Goal: Information Seeking & Learning: Learn about a topic

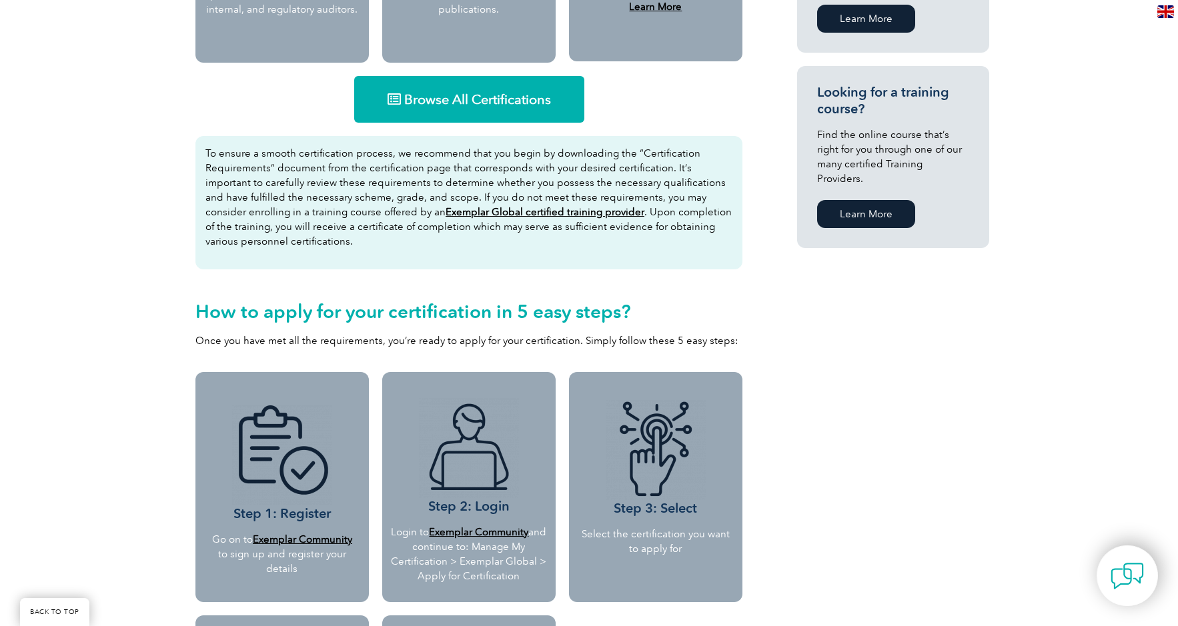
scroll to position [849, 0]
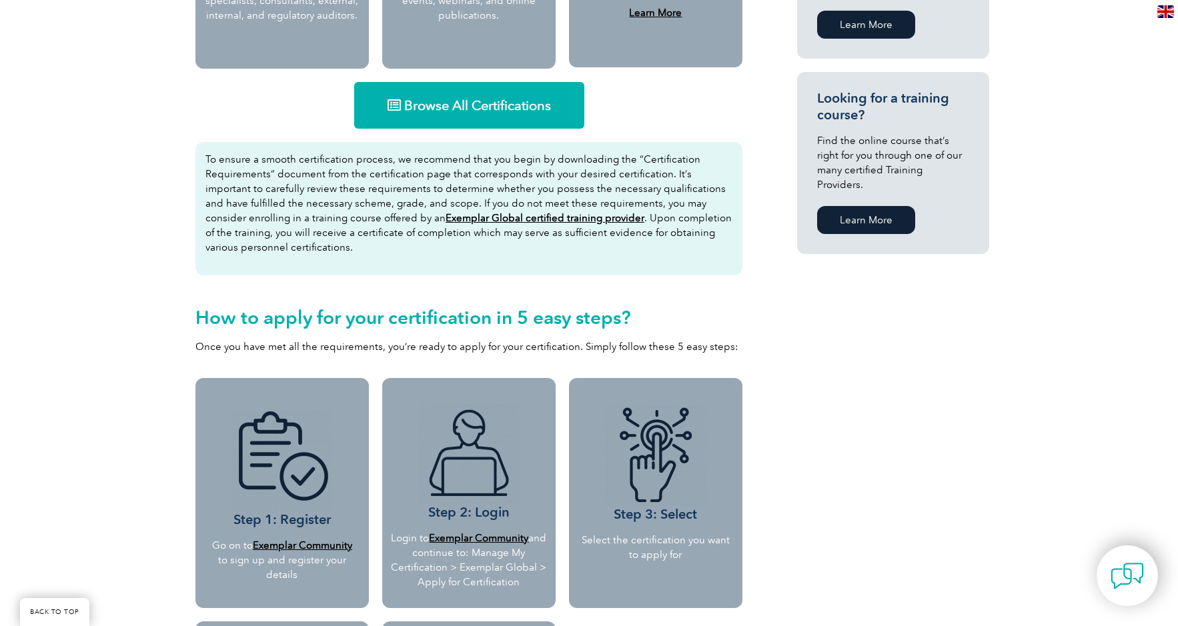
click at [479, 110] on span "Browse All Certifications" at bounding box center [477, 105] width 147 height 13
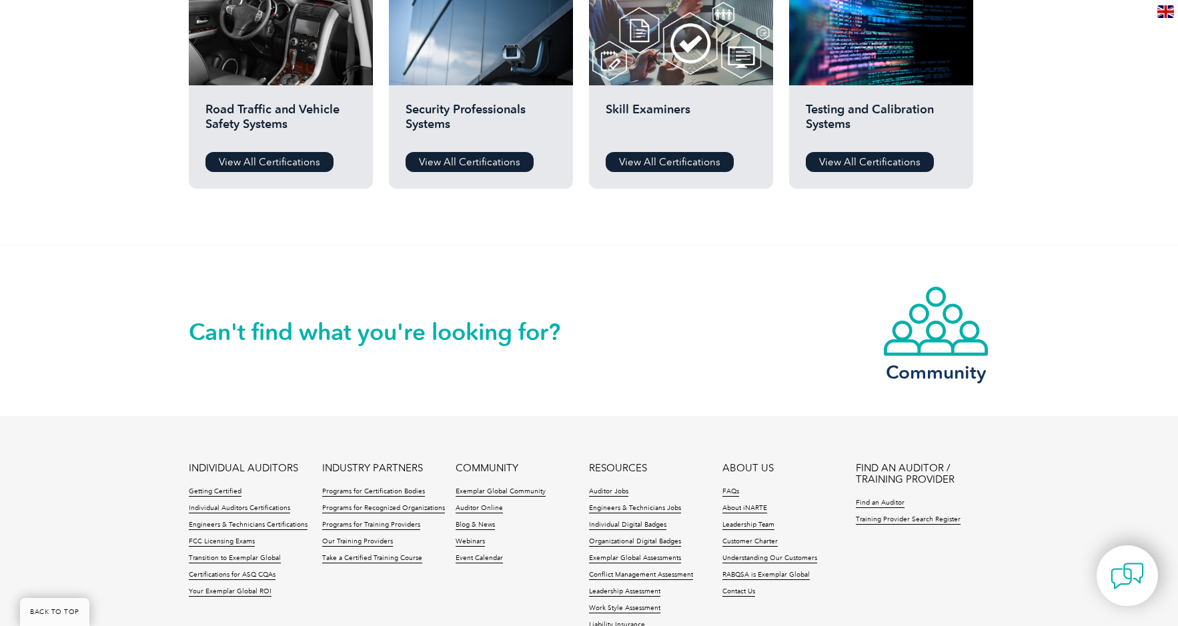
scroll to position [1150, 0]
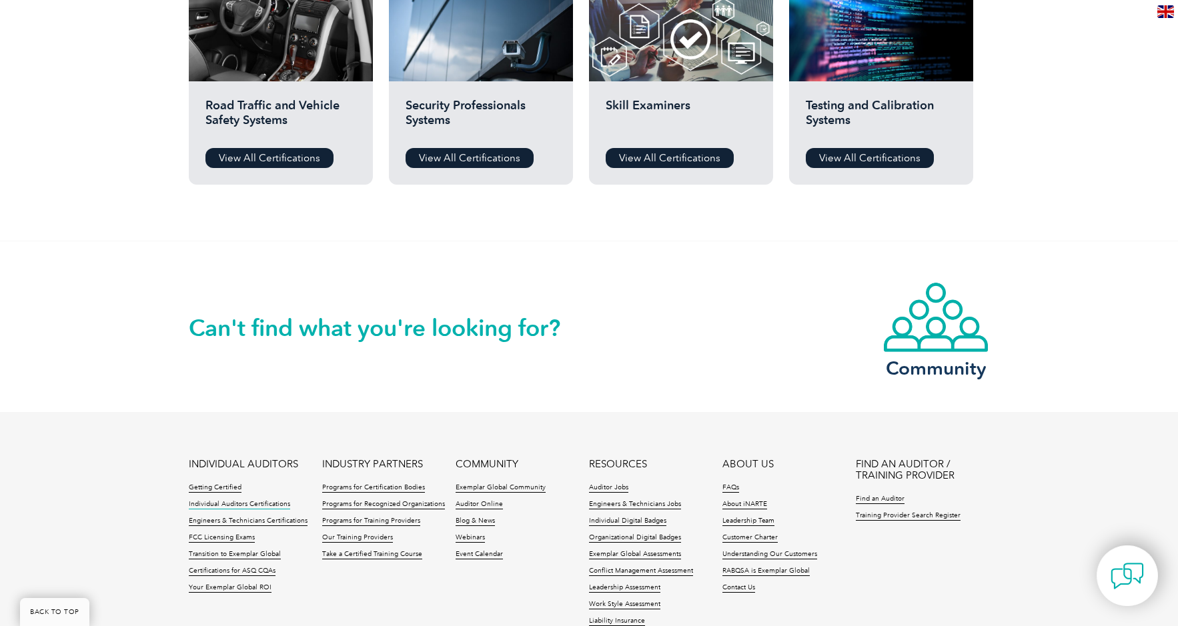
click at [272, 505] on link "Individual Auditors Certifications" at bounding box center [239, 504] width 101 height 9
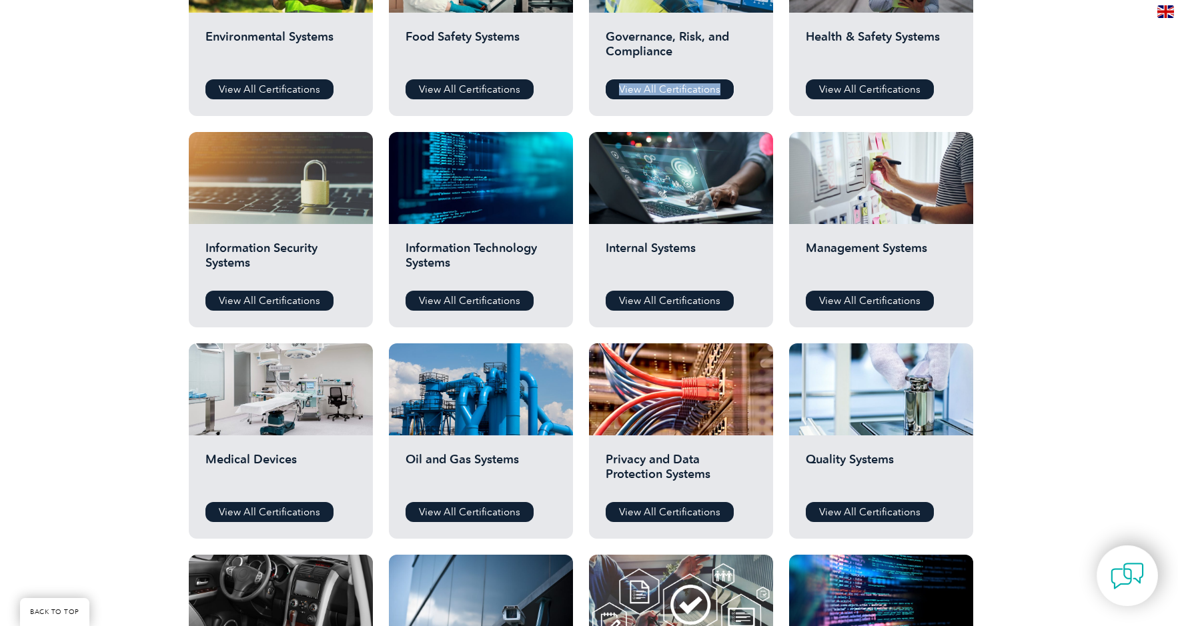
scroll to position [590, 0]
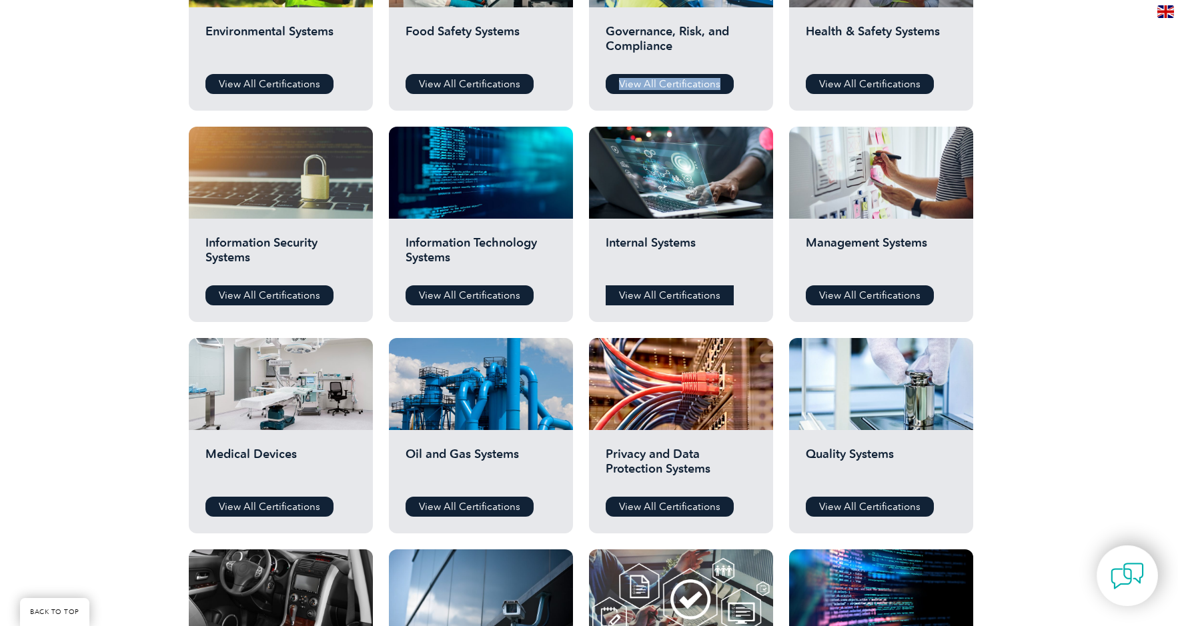
click at [679, 299] on link "View All Certifications" at bounding box center [669, 295] width 128 height 20
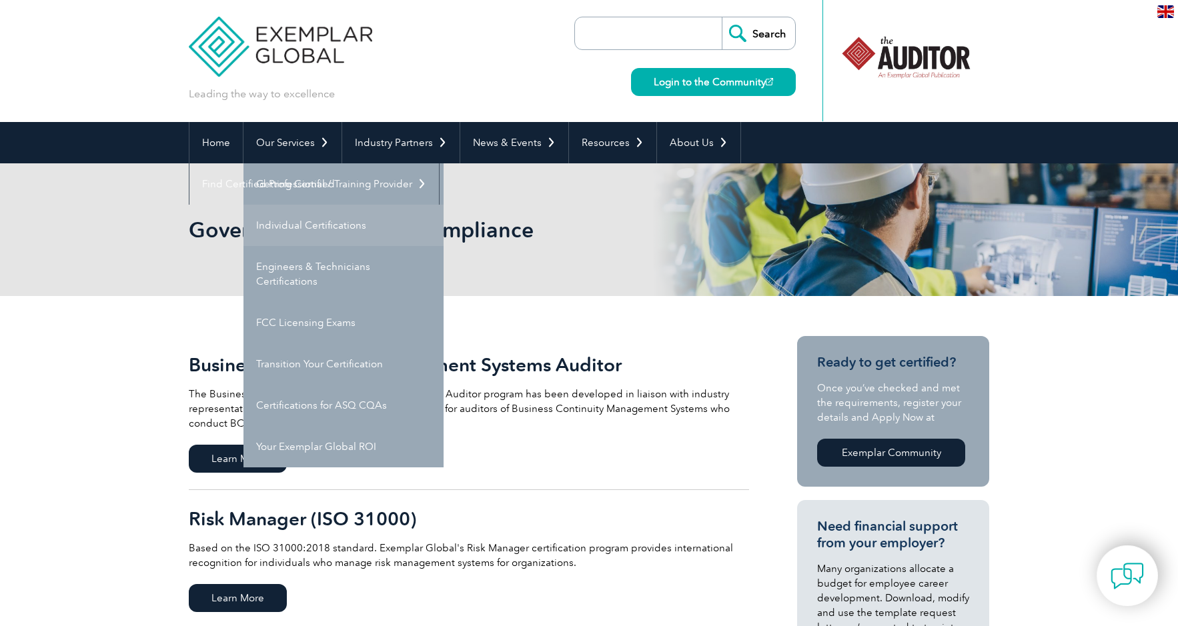
scroll to position [6, 0]
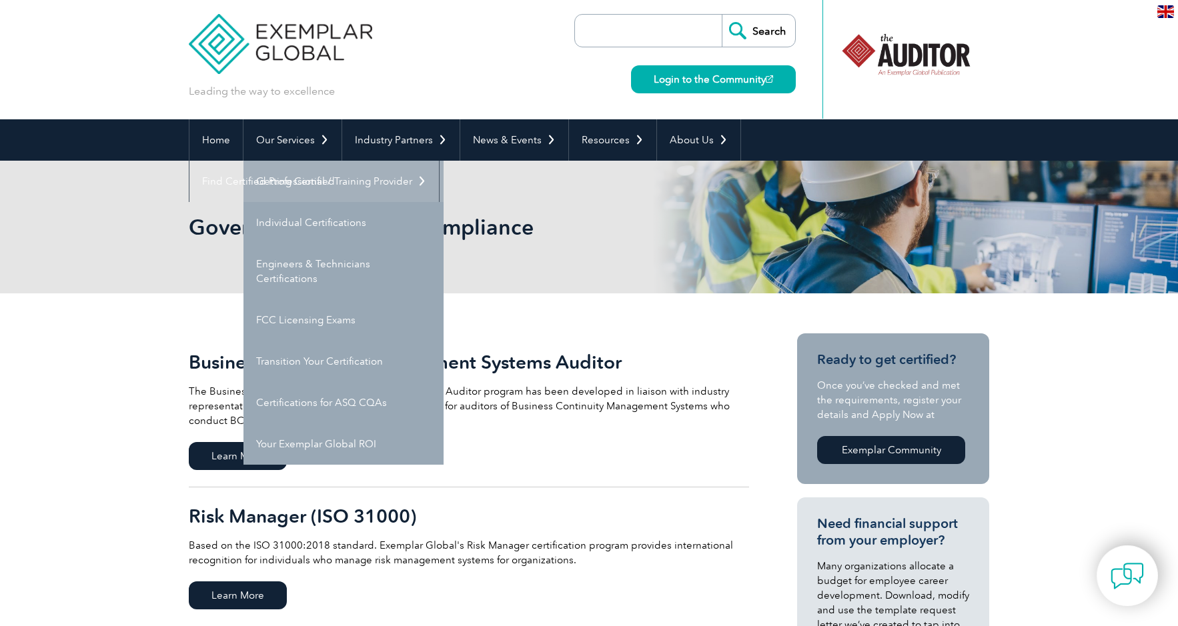
click at [301, 177] on link "Getting Certified" at bounding box center [343, 181] width 200 height 41
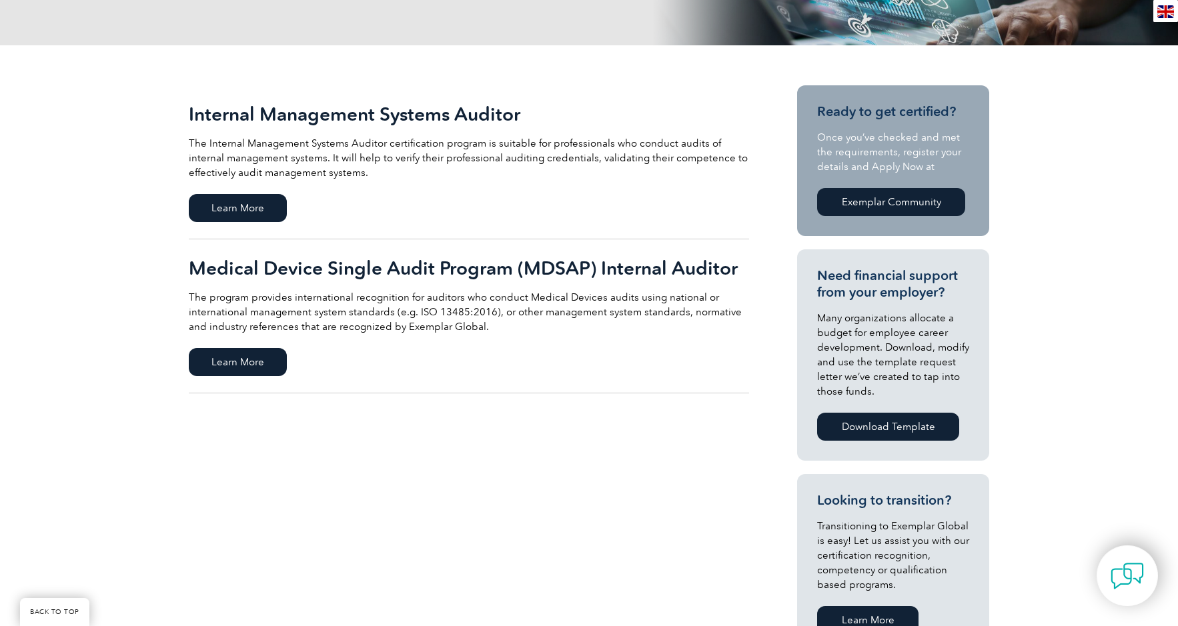
scroll to position [255, 0]
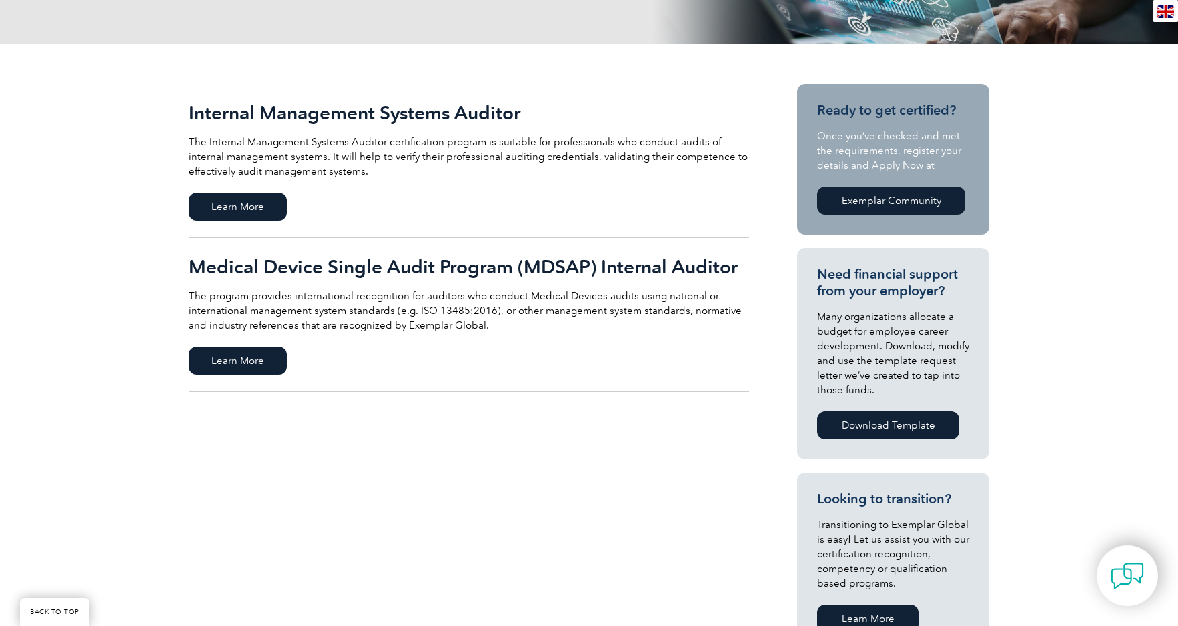
drag, startPoint x: 243, startPoint y: 206, endPoint x: 249, endPoint y: 221, distance: 16.1
click at [243, 206] on span "Learn More" at bounding box center [238, 207] width 98 height 28
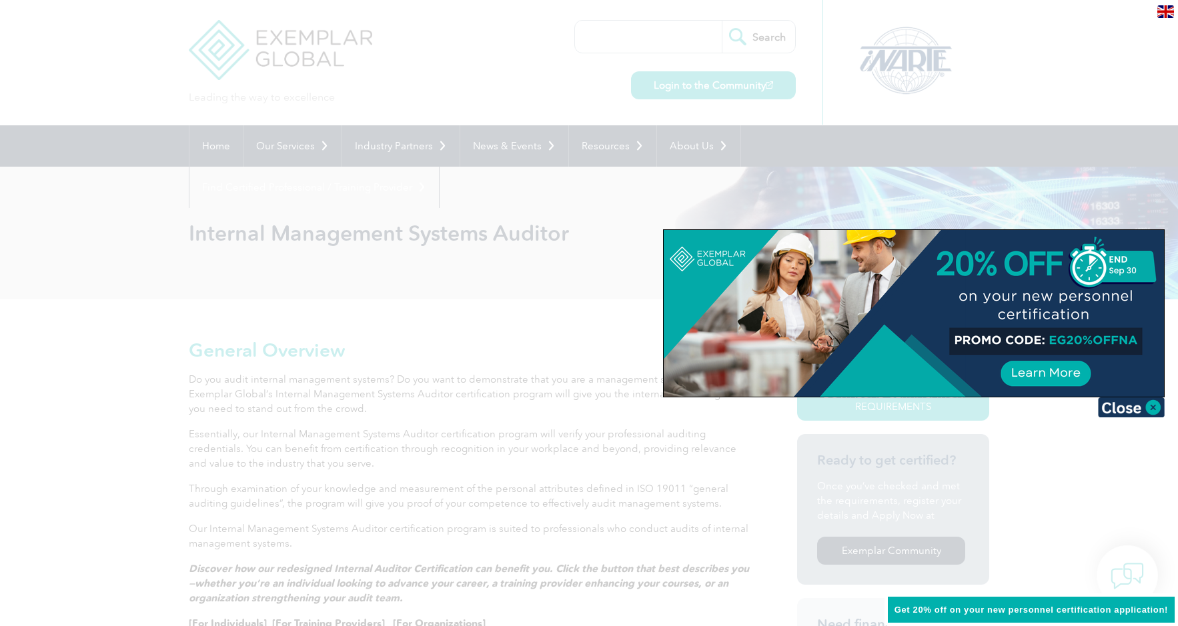
click at [523, 418] on div at bounding box center [589, 313] width 1178 height 626
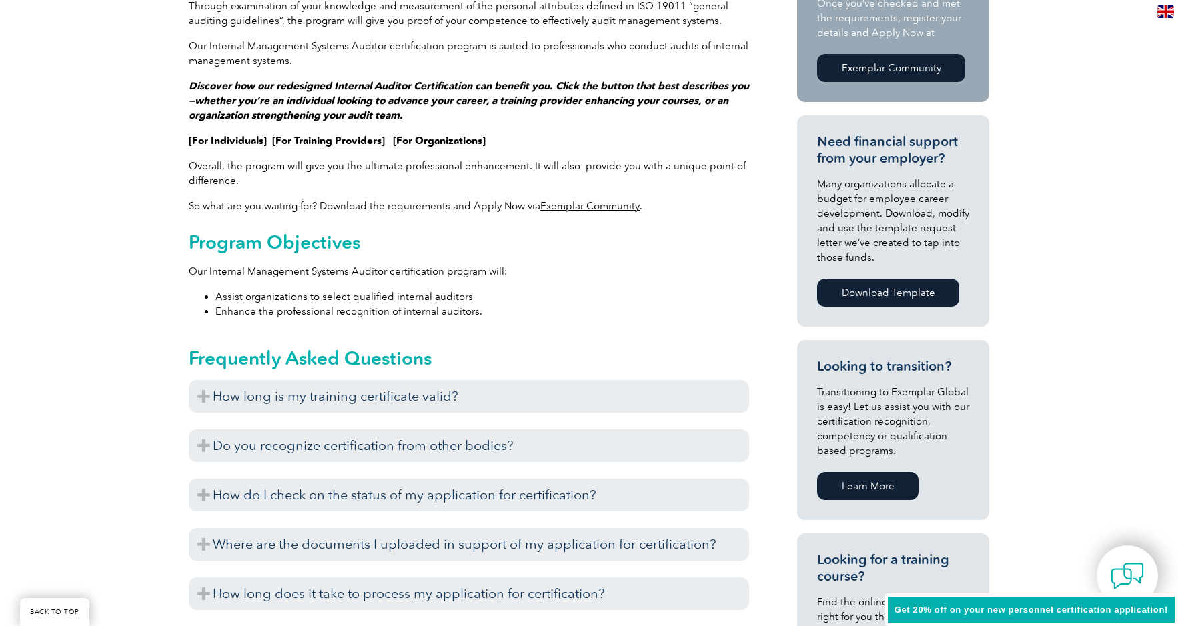
scroll to position [493, 0]
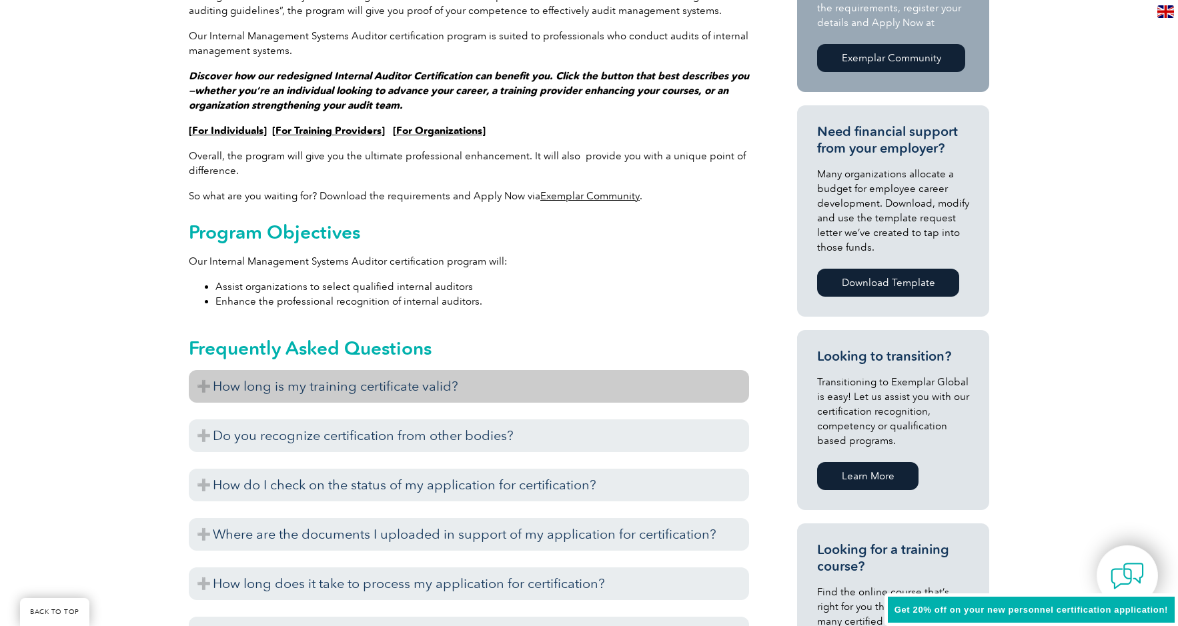
click at [531, 386] on h3 "How long is my training certificate valid?" at bounding box center [469, 386] width 560 height 33
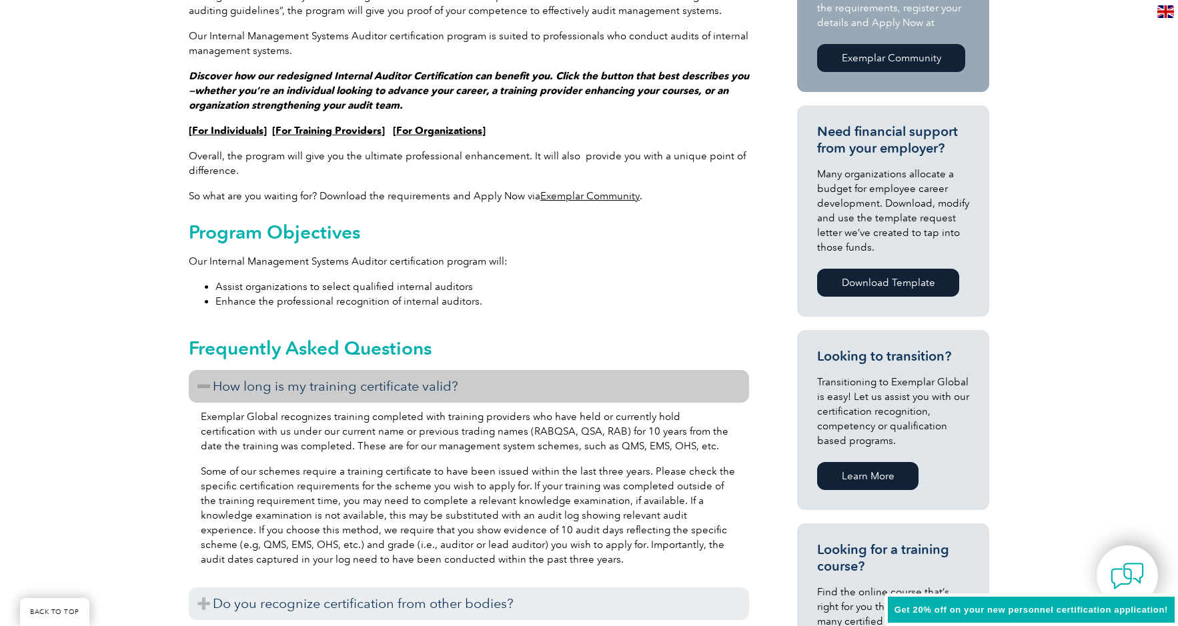
click at [531, 386] on h3 "How long is my training certificate valid?" at bounding box center [469, 386] width 560 height 33
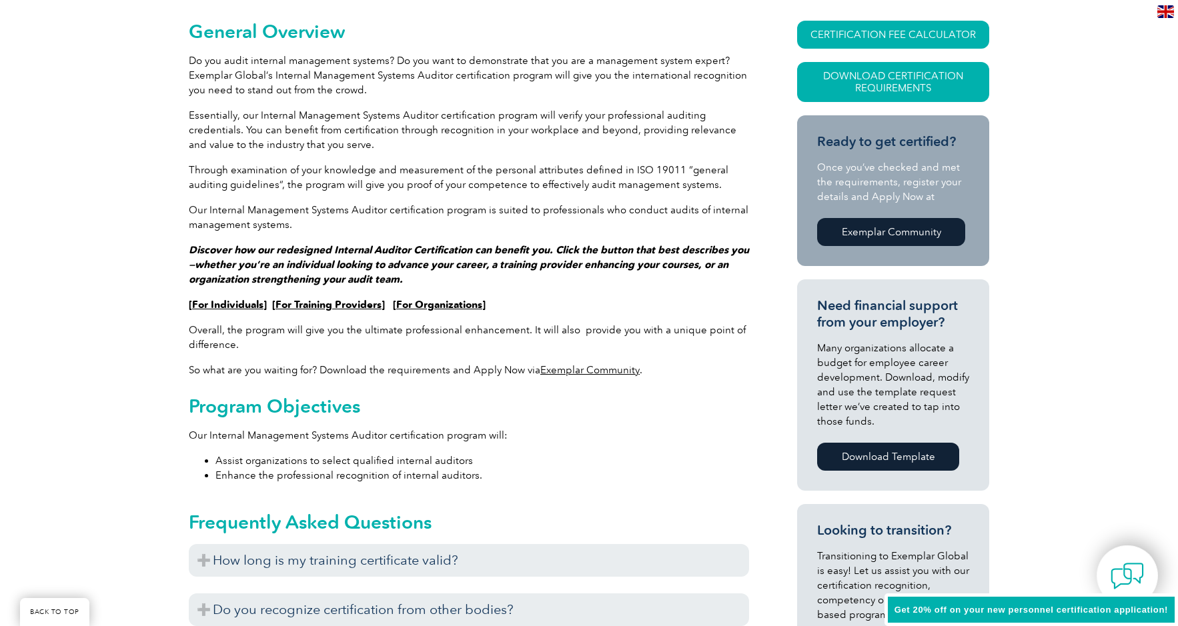
scroll to position [0, 0]
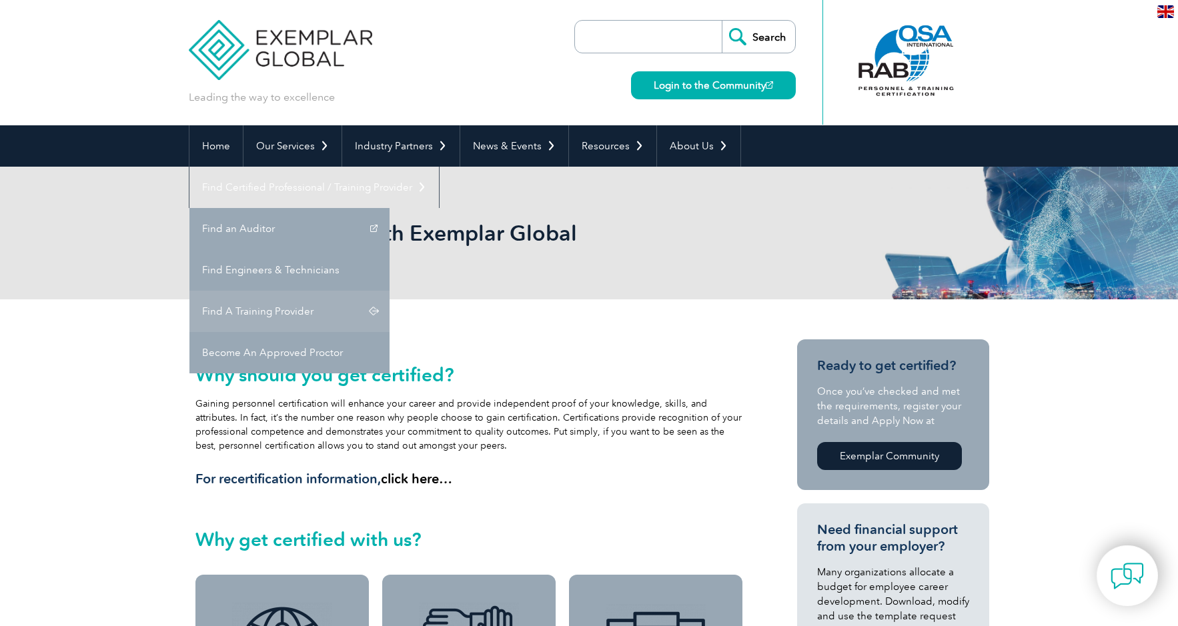
click at [389, 291] on link "Find A Training Provider" at bounding box center [289, 311] width 200 height 41
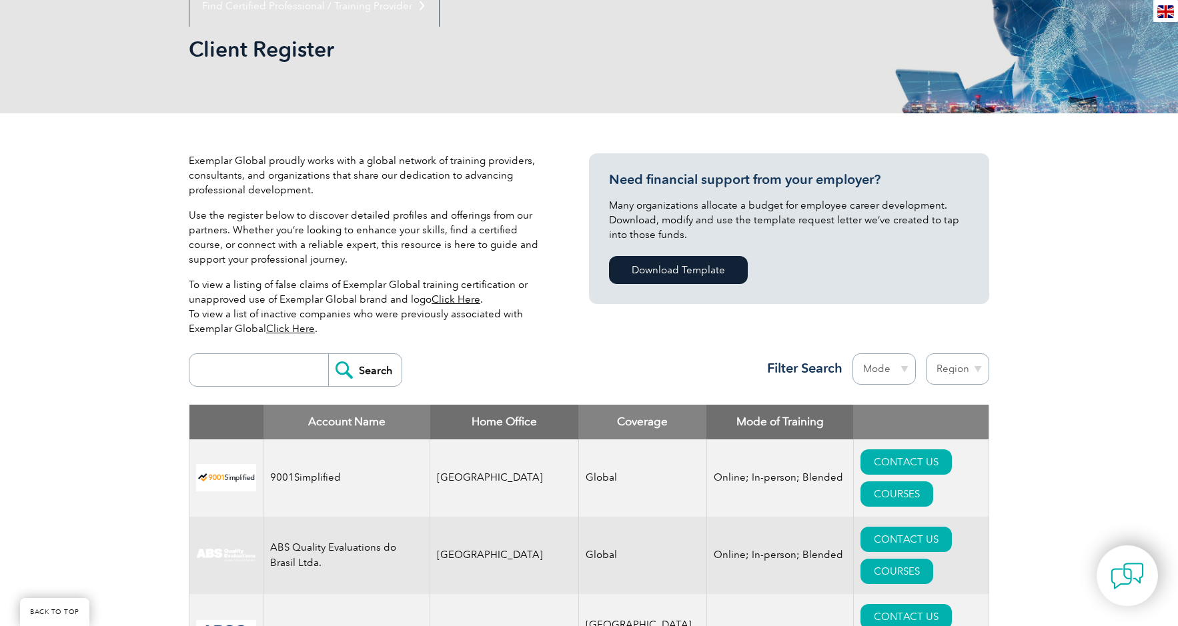
scroll to position [183, 0]
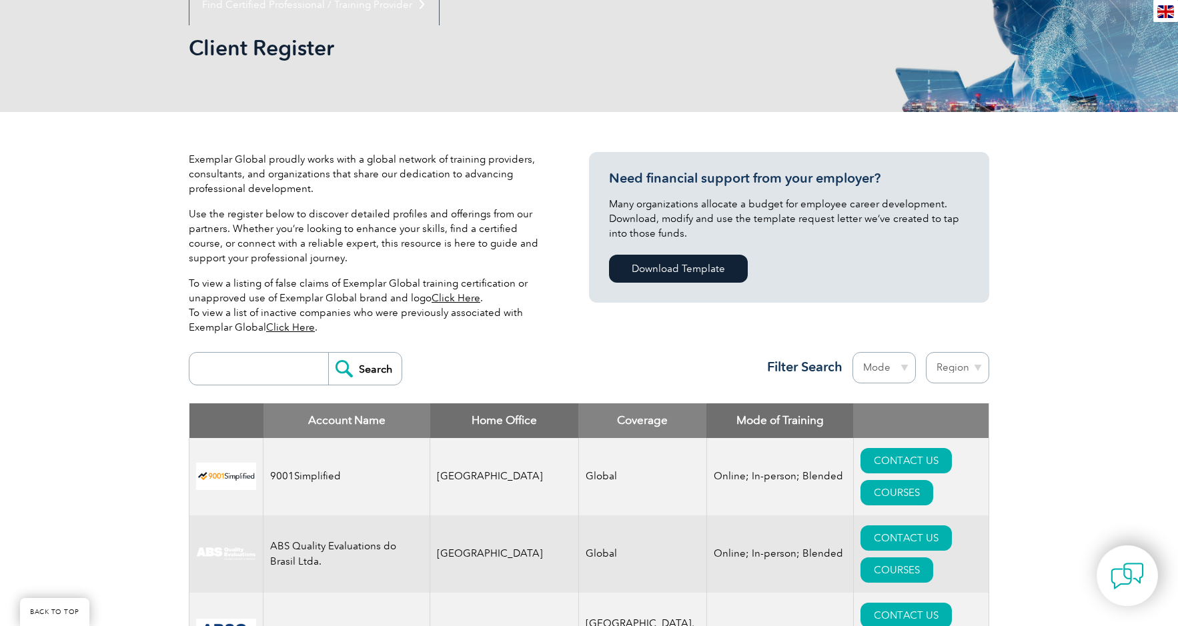
click at [268, 372] on input "search" at bounding box center [262, 369] width 132 height 32
type input "BSB"
click at [337, 377] on input "Search" at bounding box center [364, 369] width 73 height 32
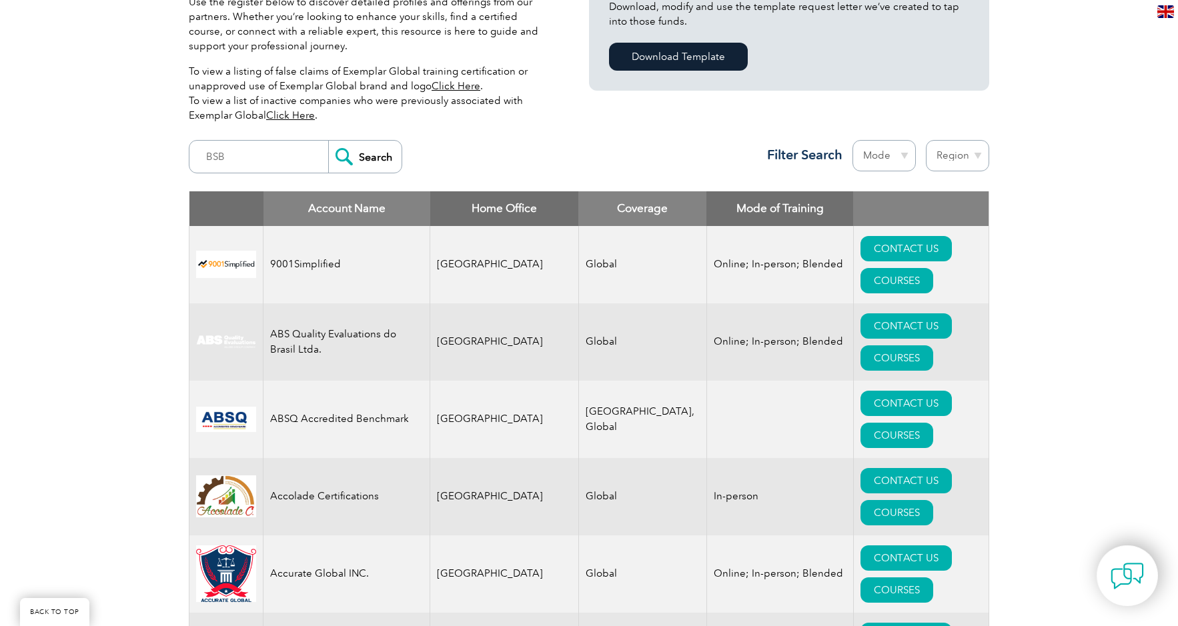
scroll to position [399, 0]
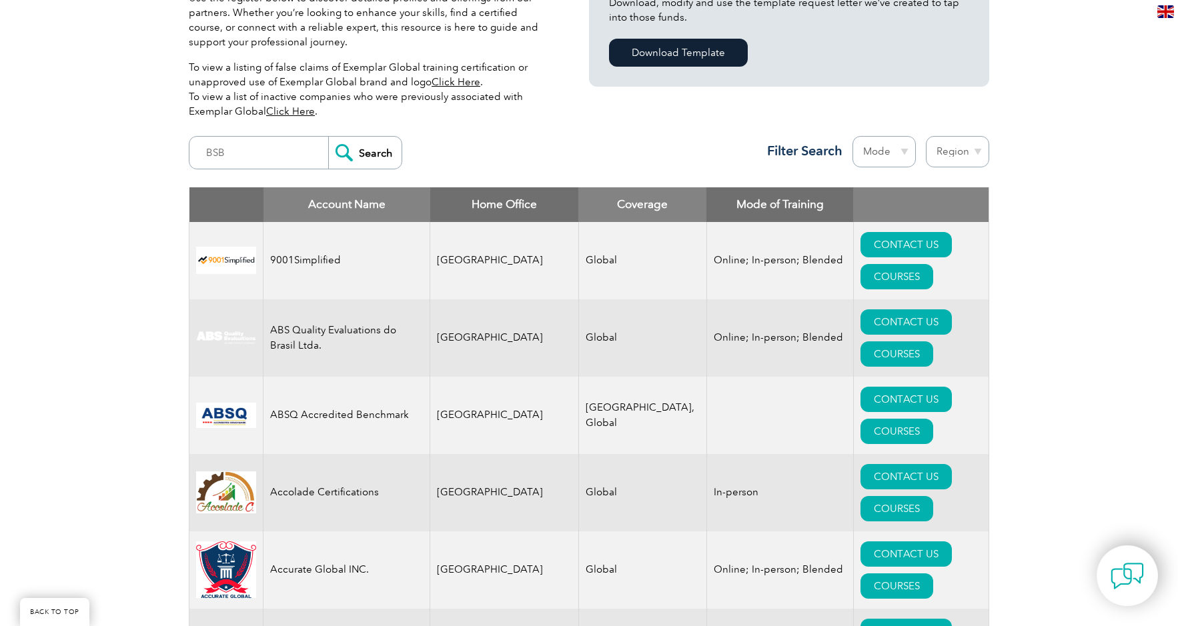
click at [904, 157] on select "Mode Online In-person Blended" at bounding box center [883, 151] width 63 height 31
click at [964, 152] on select "Region Australia Bahrain Bangladesh Brazil Canada Colombia Dominican Republic E…" at bounding box center [956, 151] width 63 height 31
select select "[GEOGRAPHIC_DATA]"
click at [925, 136] on select "Region Australia Bahrain Bangladesh Brazil Canada Colombia Dominican Republic E…" at bounding box center [956, 151] width 63 height 31
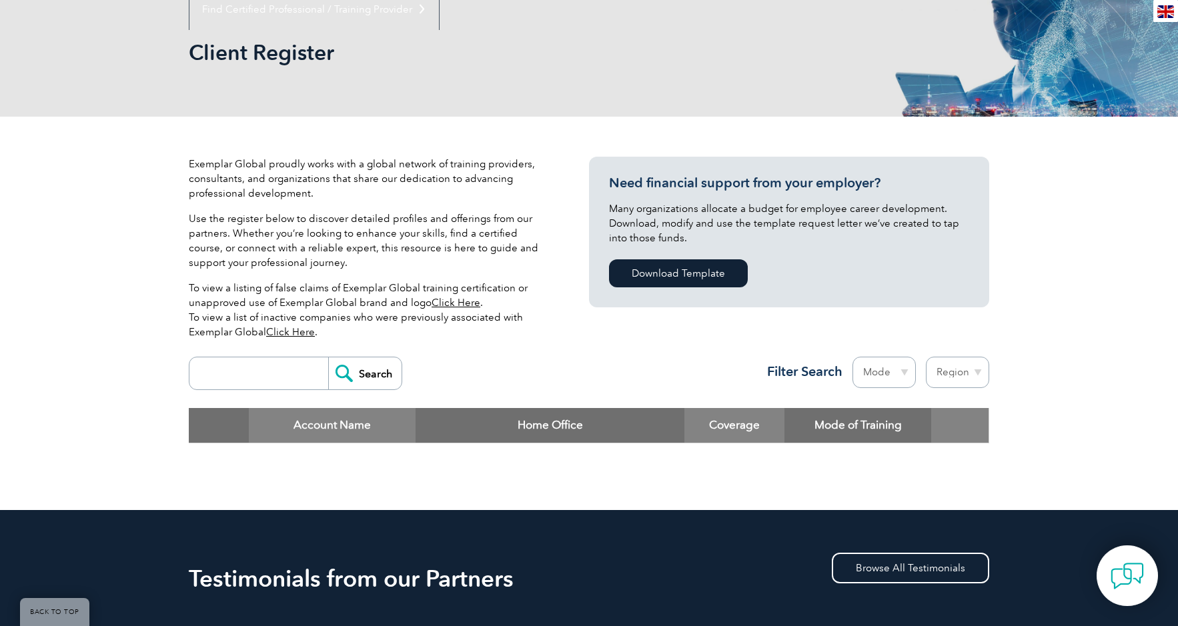
scroll to position [180, 0]
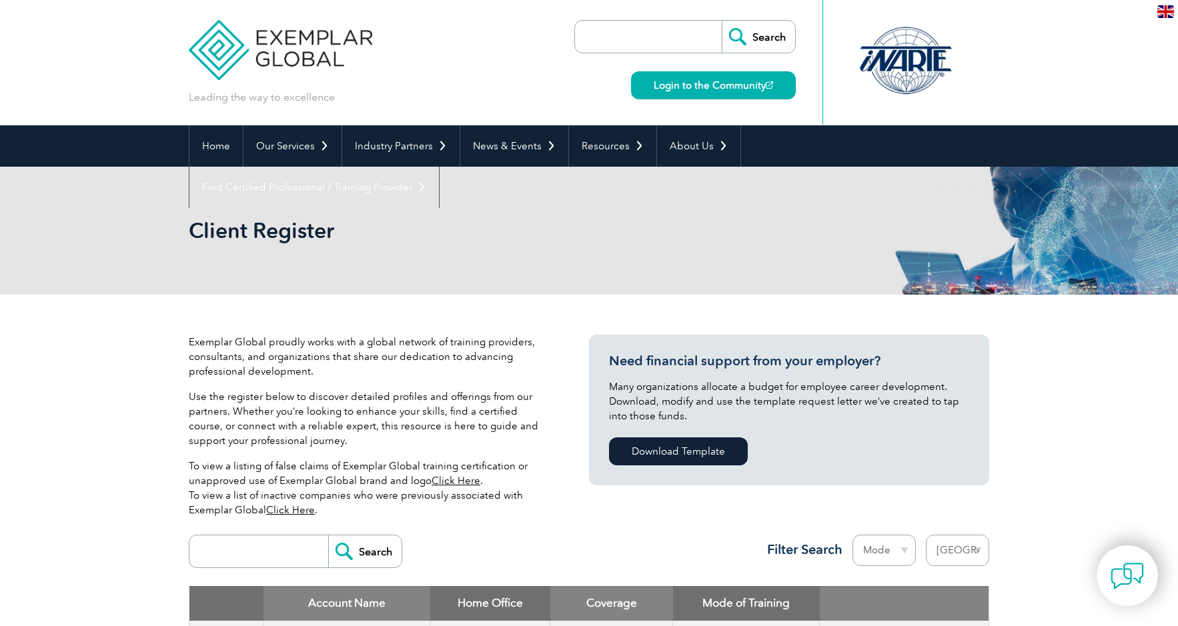
select select "[GEOGRAPHIC_DATA]"
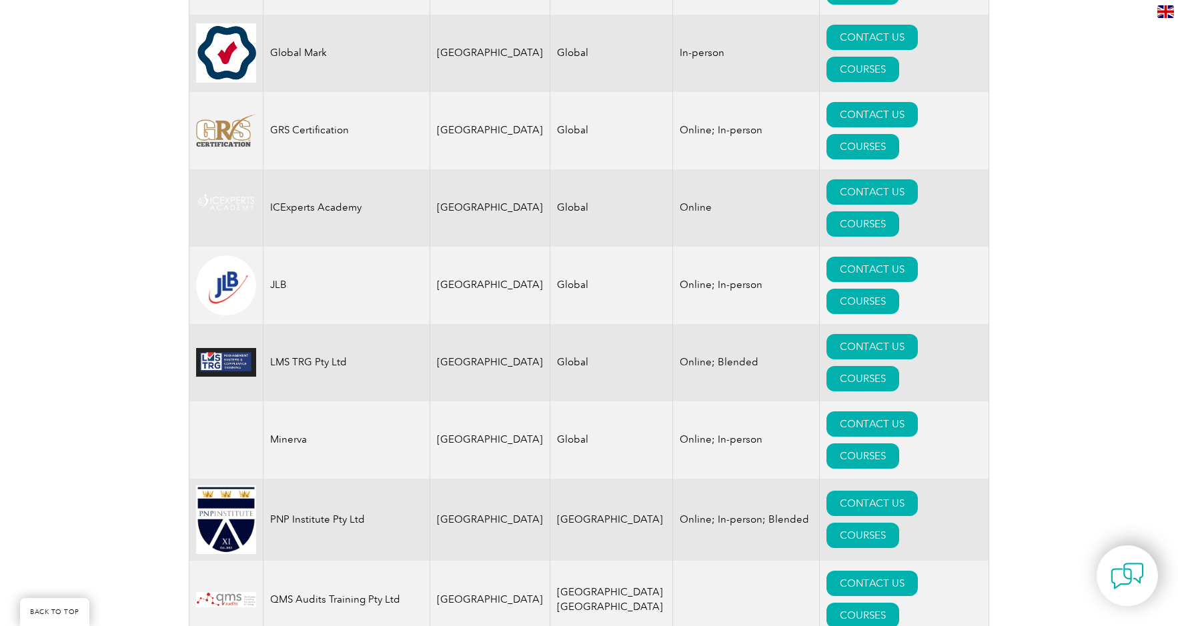
scroll to position [1281, 0]
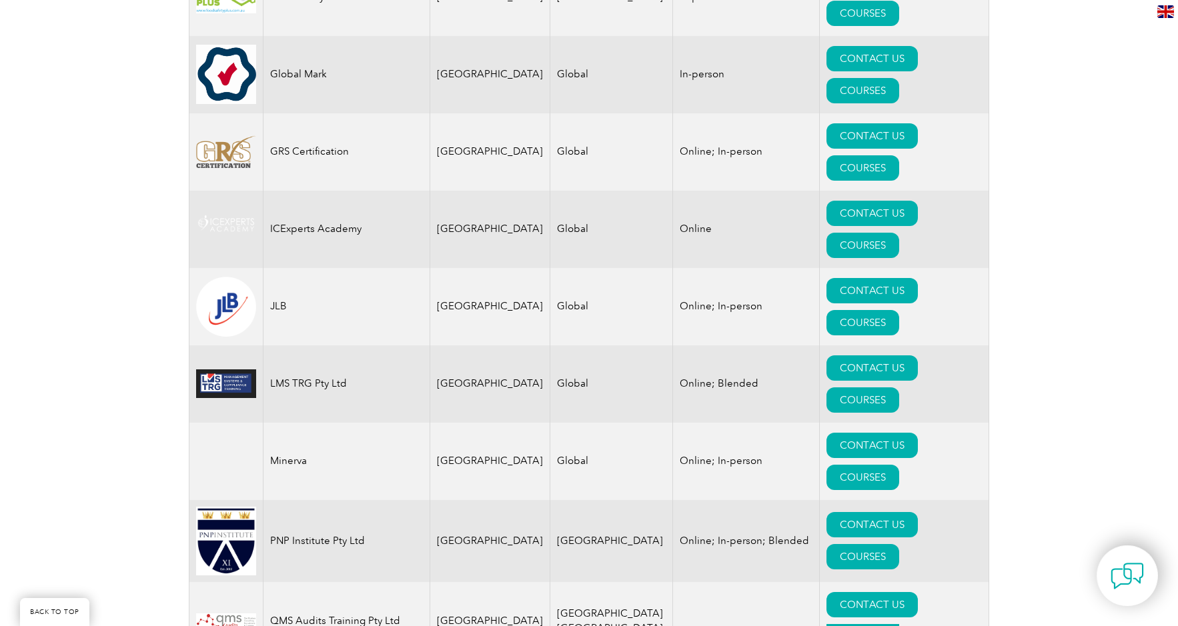
click at [899, 624] on link "COURSES" at bounding box center [862, 636] width 73 height 25
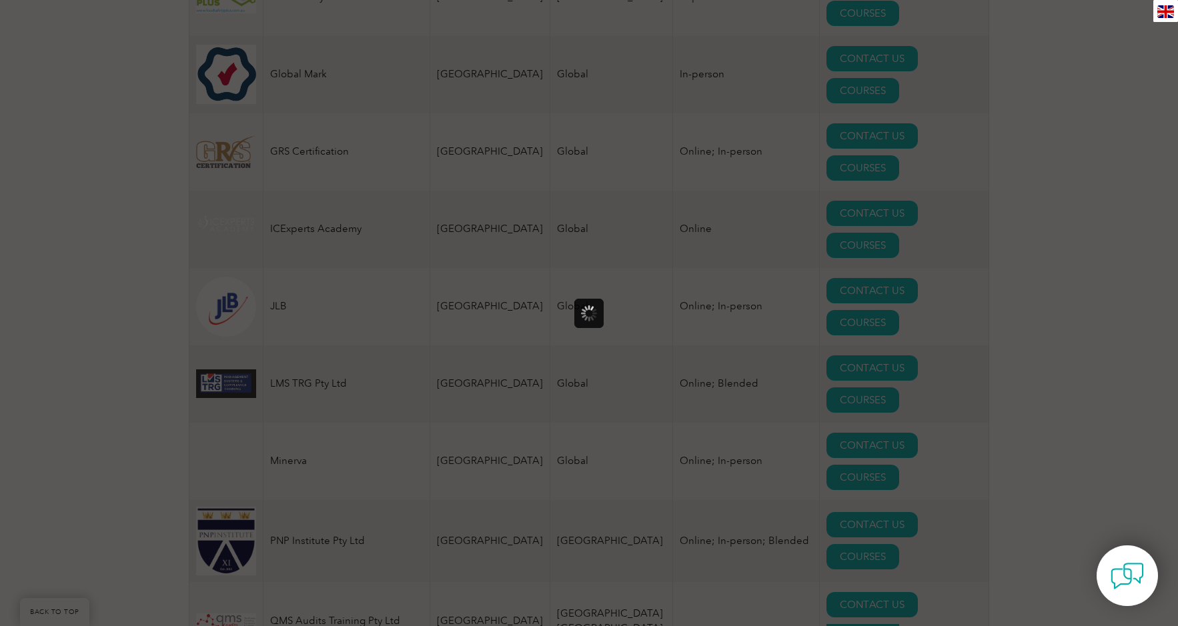
scroll to position [0, 0]
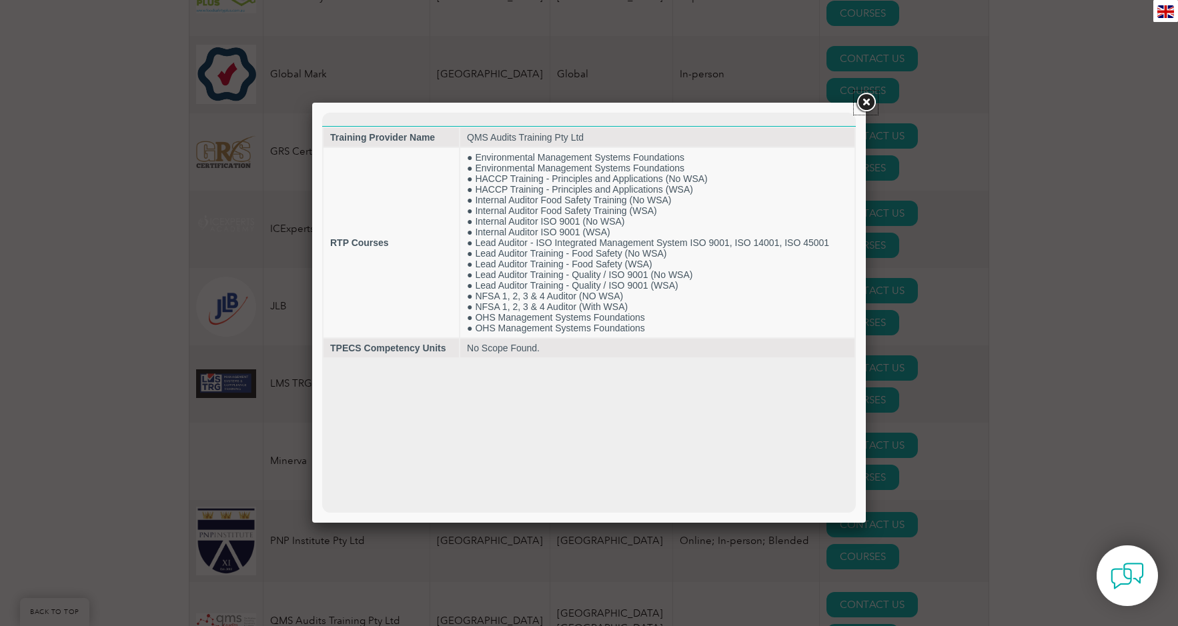
click at [865, 102] on link at bounding box center [865, 103] width 24 height 24
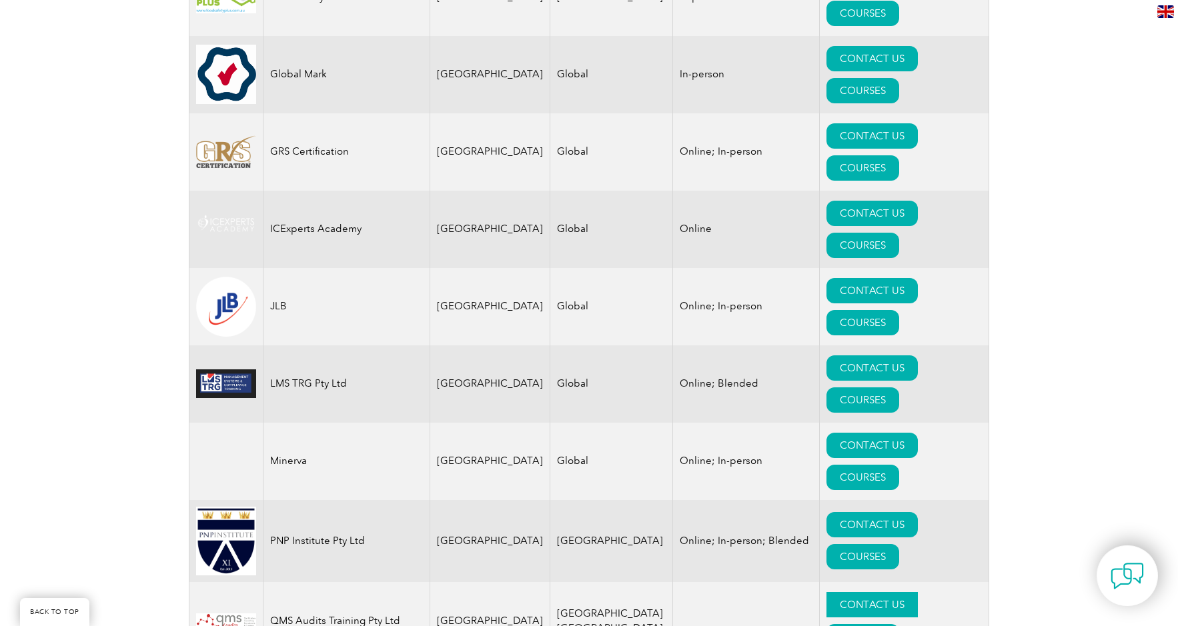
click at [826, 592] on link "CONTACT US" at bounding box center [871, 604] width 91 height 25
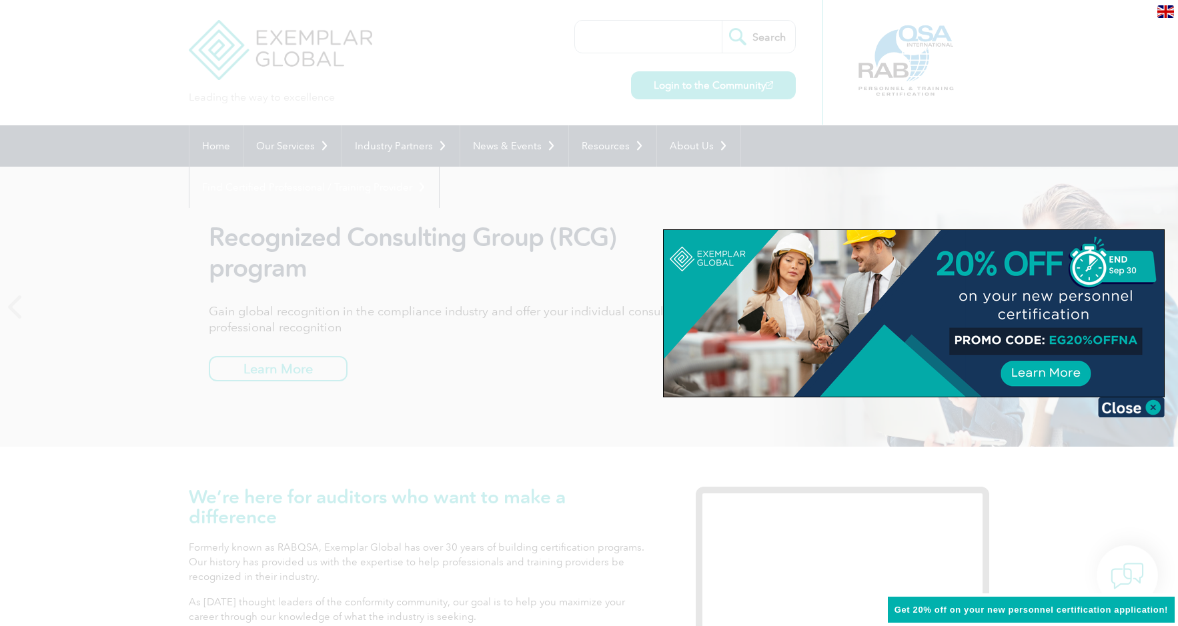
click at [497, 276] on div at bounding box center [589, 313] width 1178 height 626
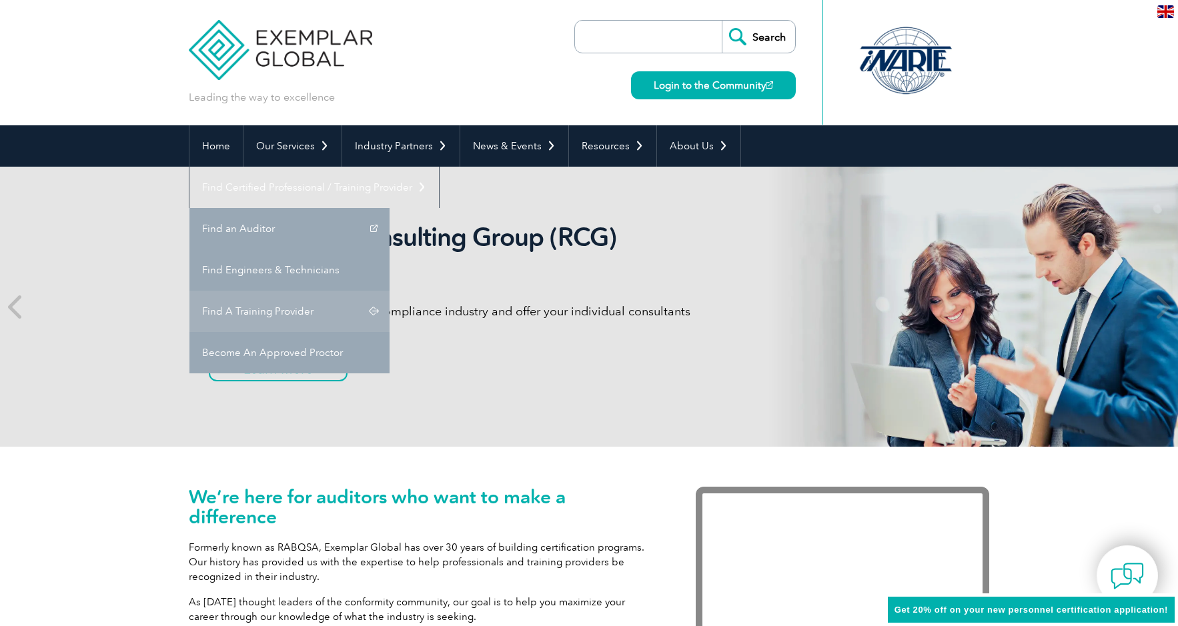
click at [389, 291] on link "Find A Training Provider" at bounding box center [289, 311] width 200 height 41
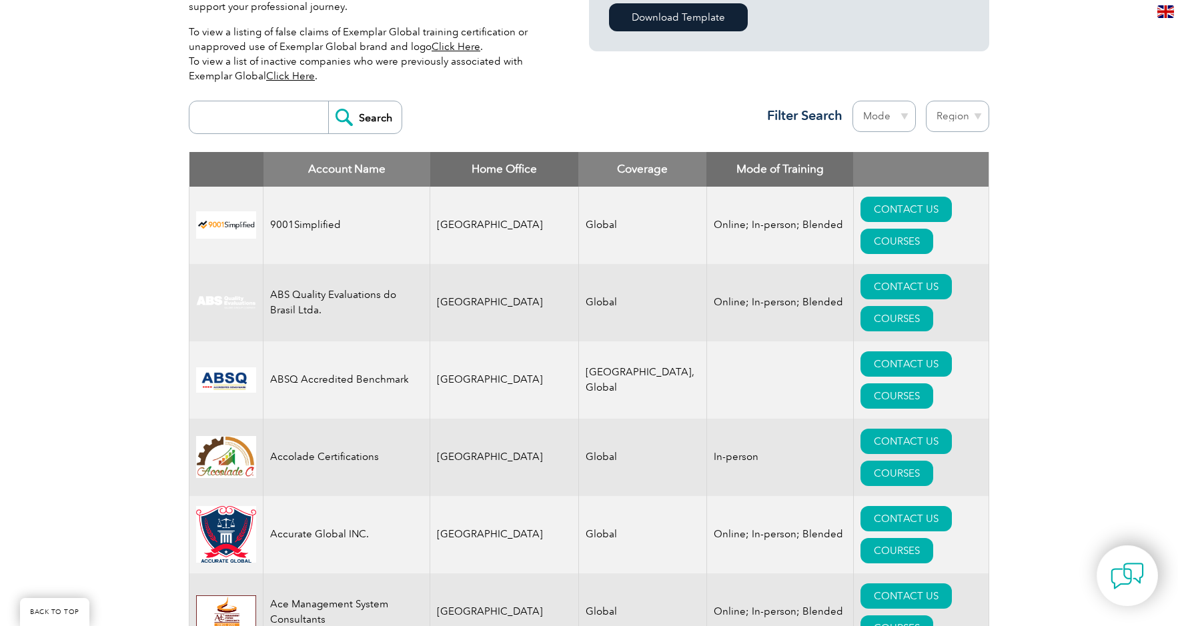
scroll to position [449, 0]
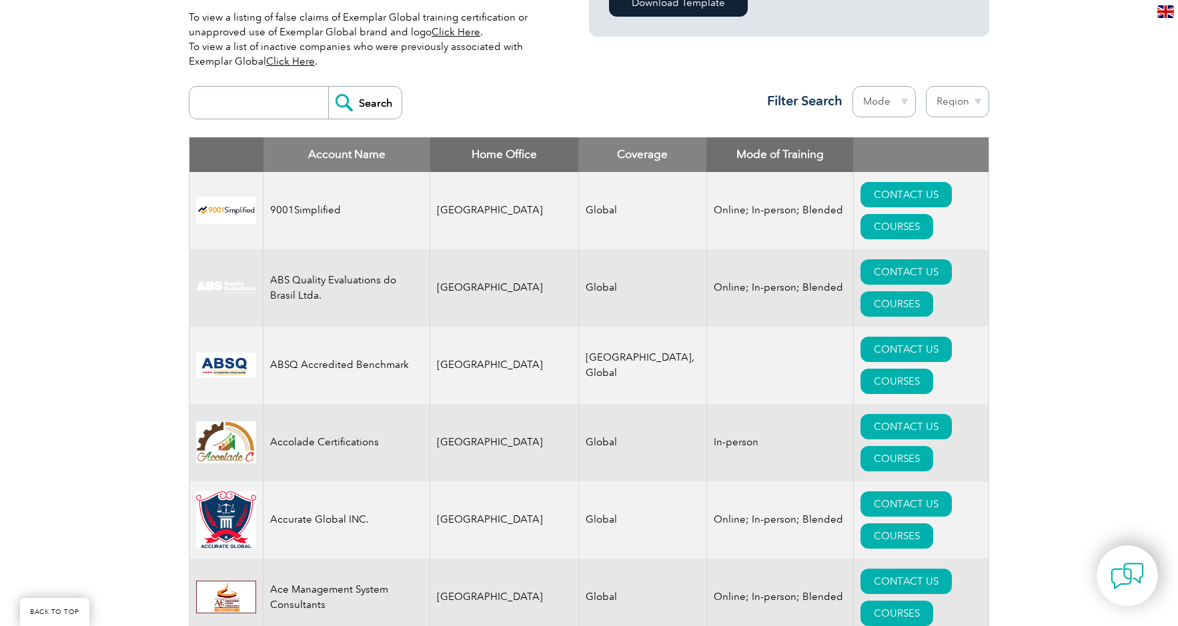
click at [893, 103] on select "Mode Online In-person Blended" at bounding box center [883, 101] width 63 height 31
click at [952, 103] on select "Region Australia Bahrain Bangladesh Brazil Canada Colombia Dominican Republic E…" at bounding box center [956, 101] width 63 height 31
select select "[GEOGRAPHIC_DATA]"
click at [925, 86] on select "Region Australia Bahrain Bangladesh Brazil Canada Colombia Dominican Republic E…" at bounding box center [956, 101] width 63 height 31
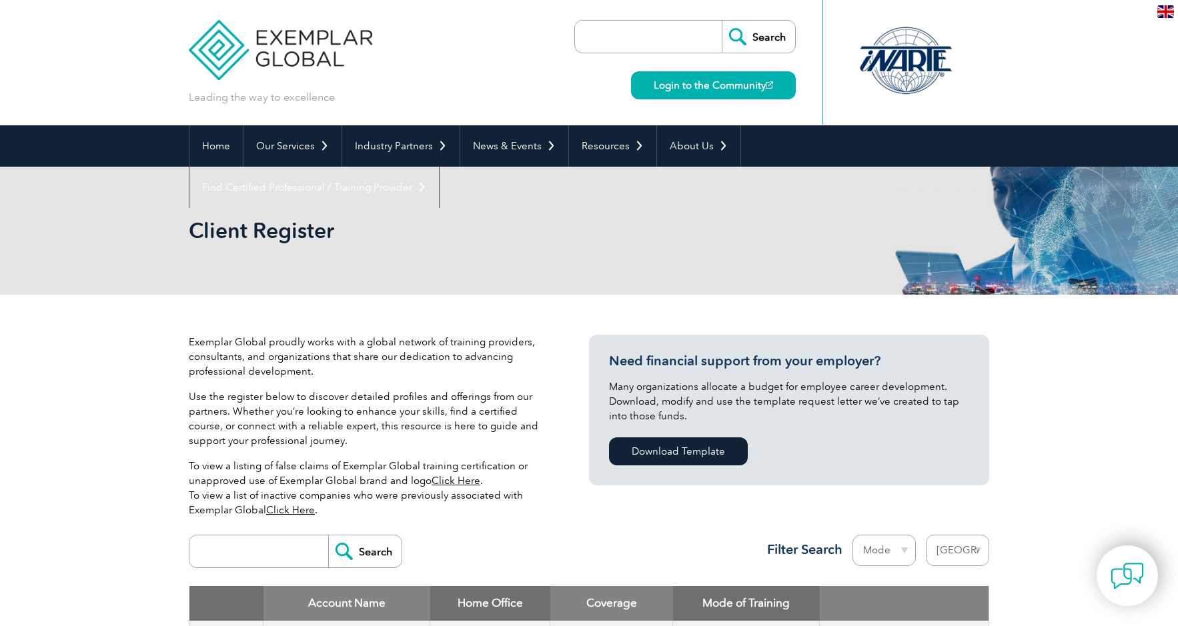
select select "[GEOGRAPHIC_DATA]"
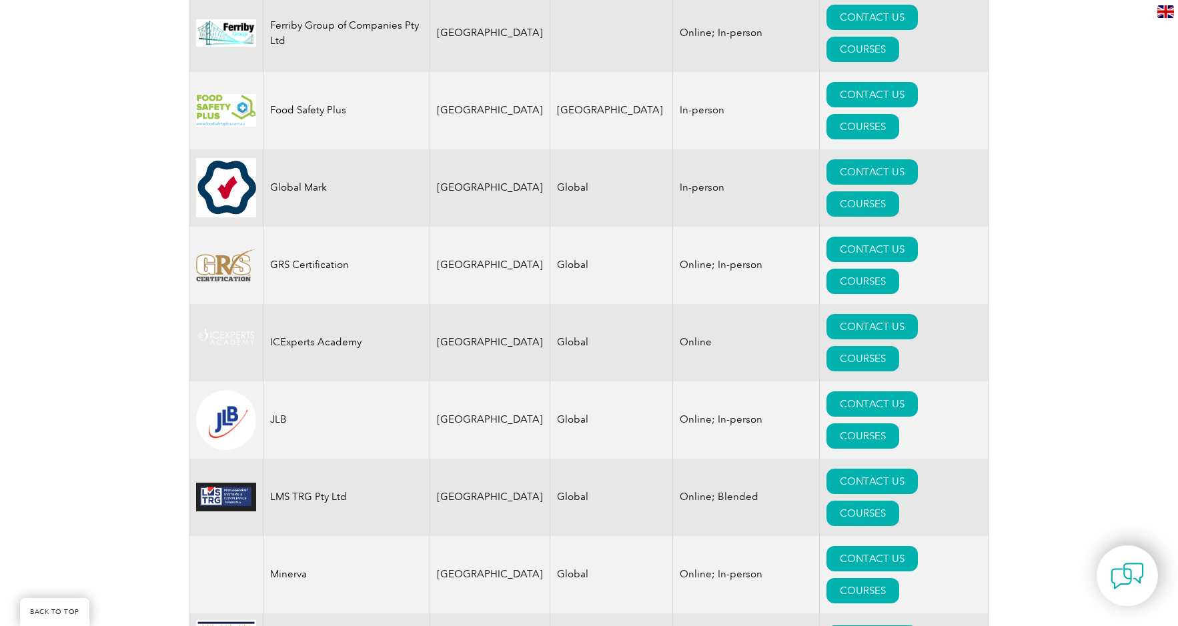
scroll to position [1156, 0]
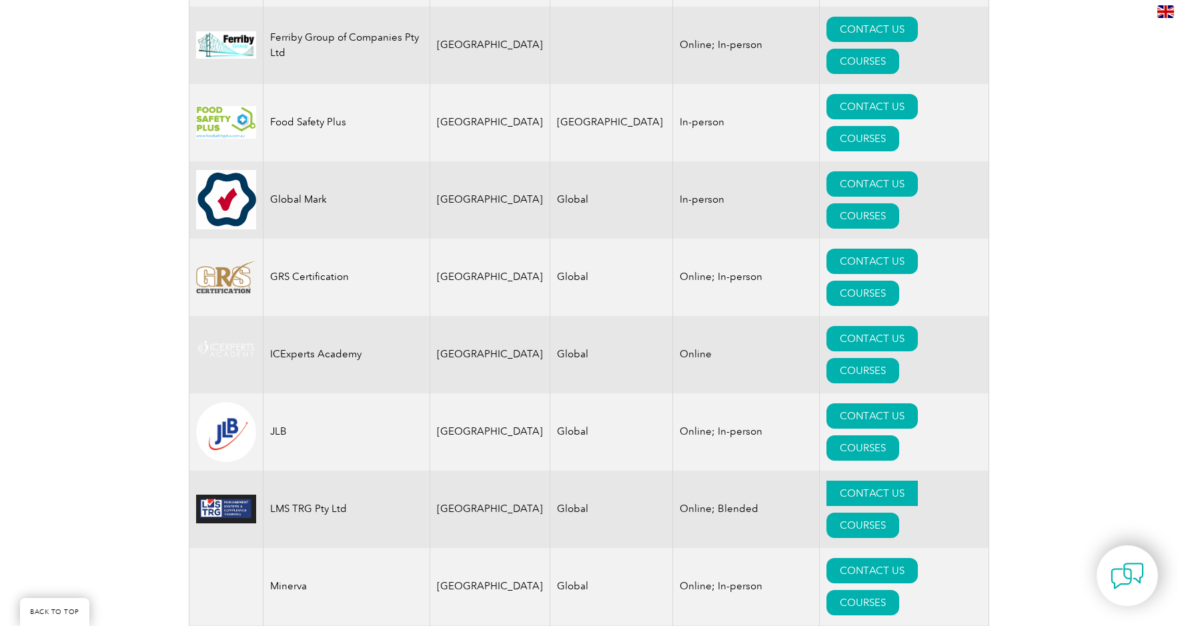
click at [826, 481] on link "CONTACT US" at bounding box center [871, 493] width 91 height 25
